Goal: Task Accomplishment & Management: Use online tool/utility

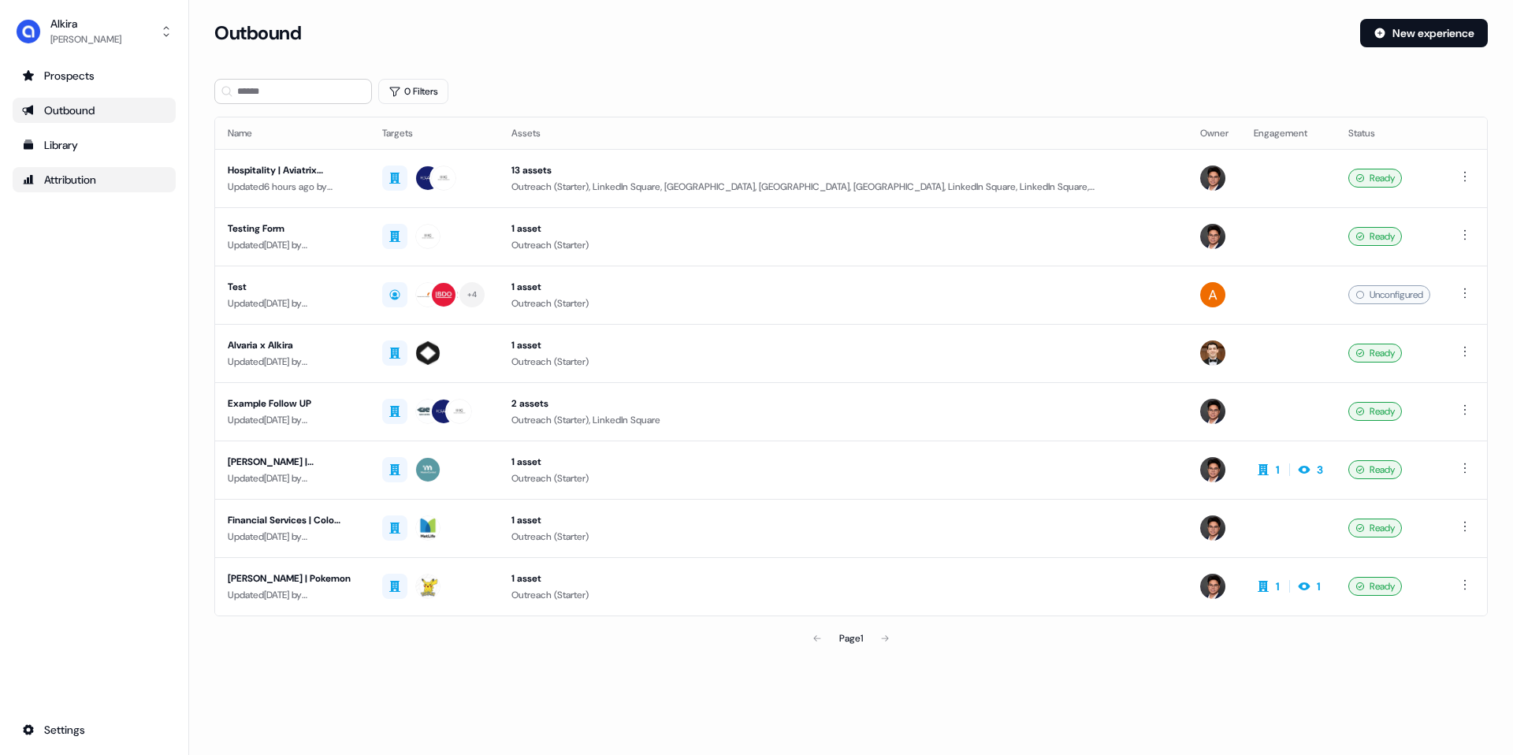
click at [67, 177] on div "Attribution" at bounding box center [94, 180] width 144 height 16
click at [75, 150] on div "Library" at bounding box center [94, 145] width 144 height 16
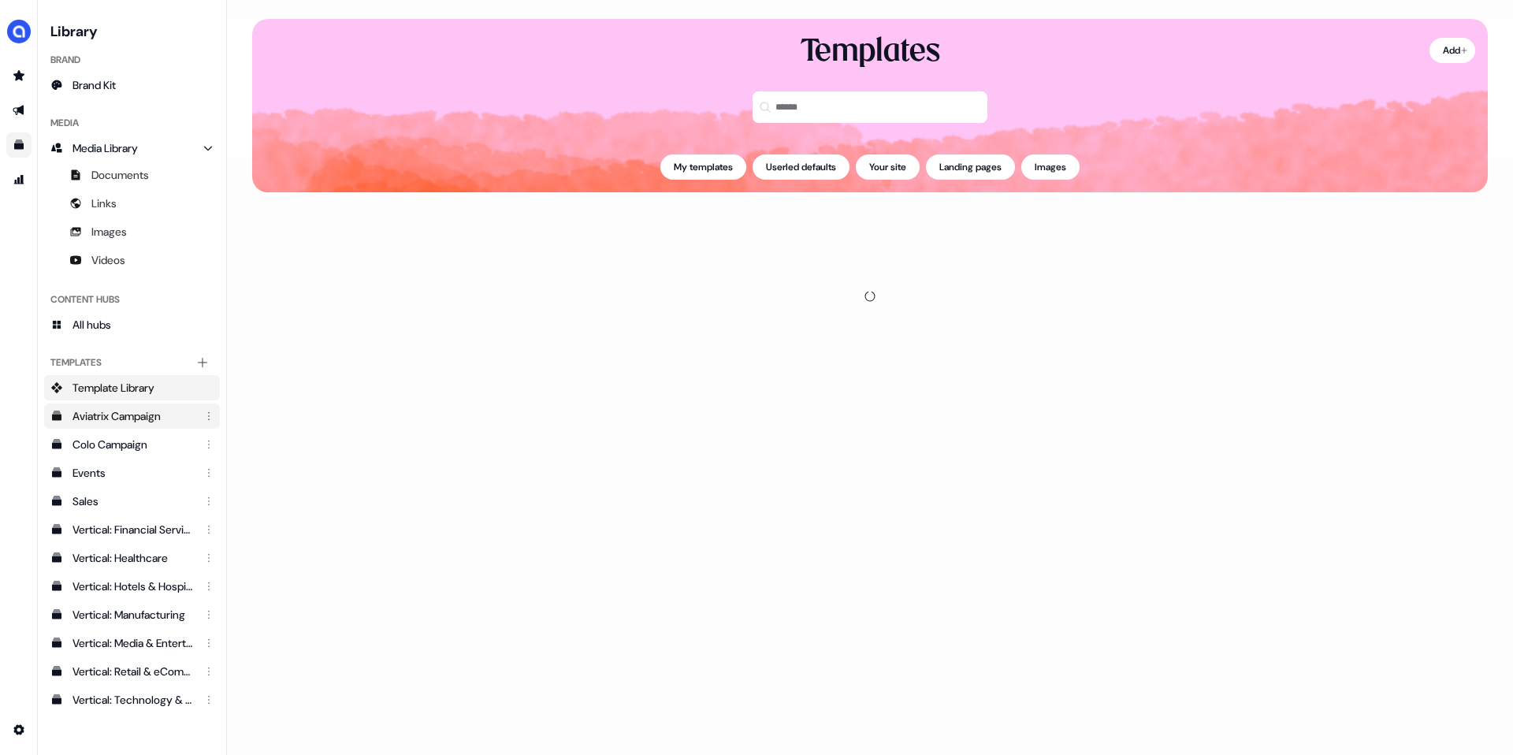
click at [117, 412] on div "Aviatrix Campaign" at bounding box center [133, 416] width 122 height 16
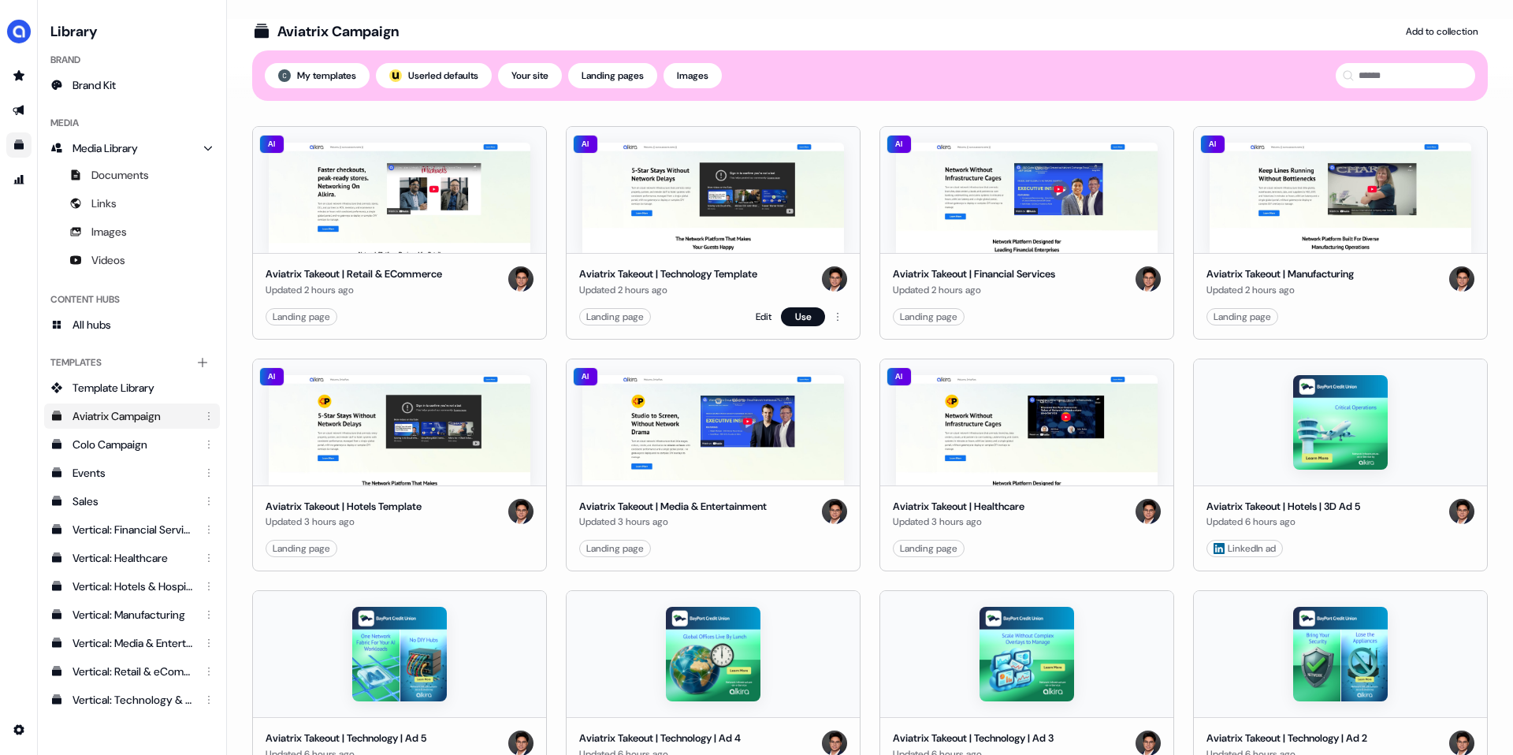
click at [747, 220] on img at bounding box center [713, 198] width 262 height 110
click at [757, 321] on link "Edit" at bounding box center [764, 317] width 16 height 16
